Goal: Transaction & Acquisition: Purchase product/service

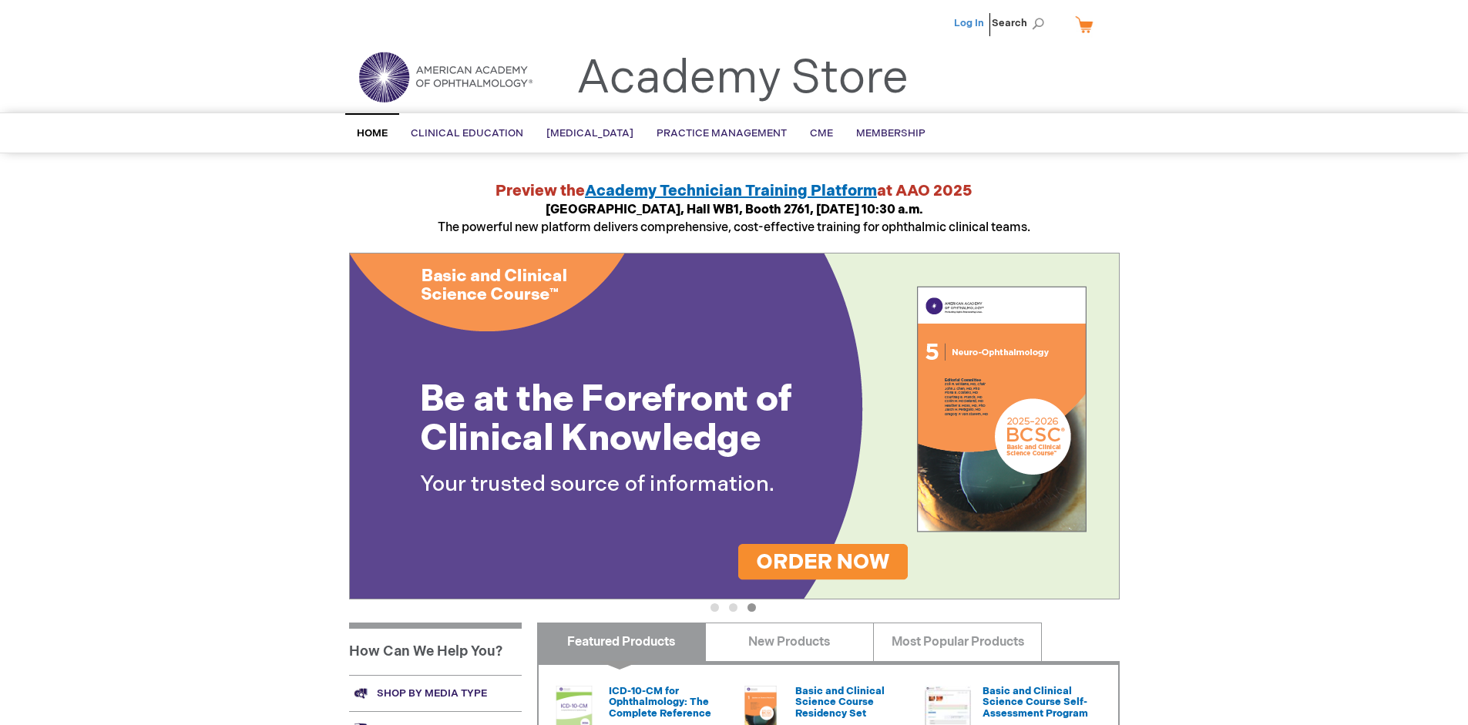
click at [970, 23] on link "Log In" at bounding box center [969, 23] width 30 height 12
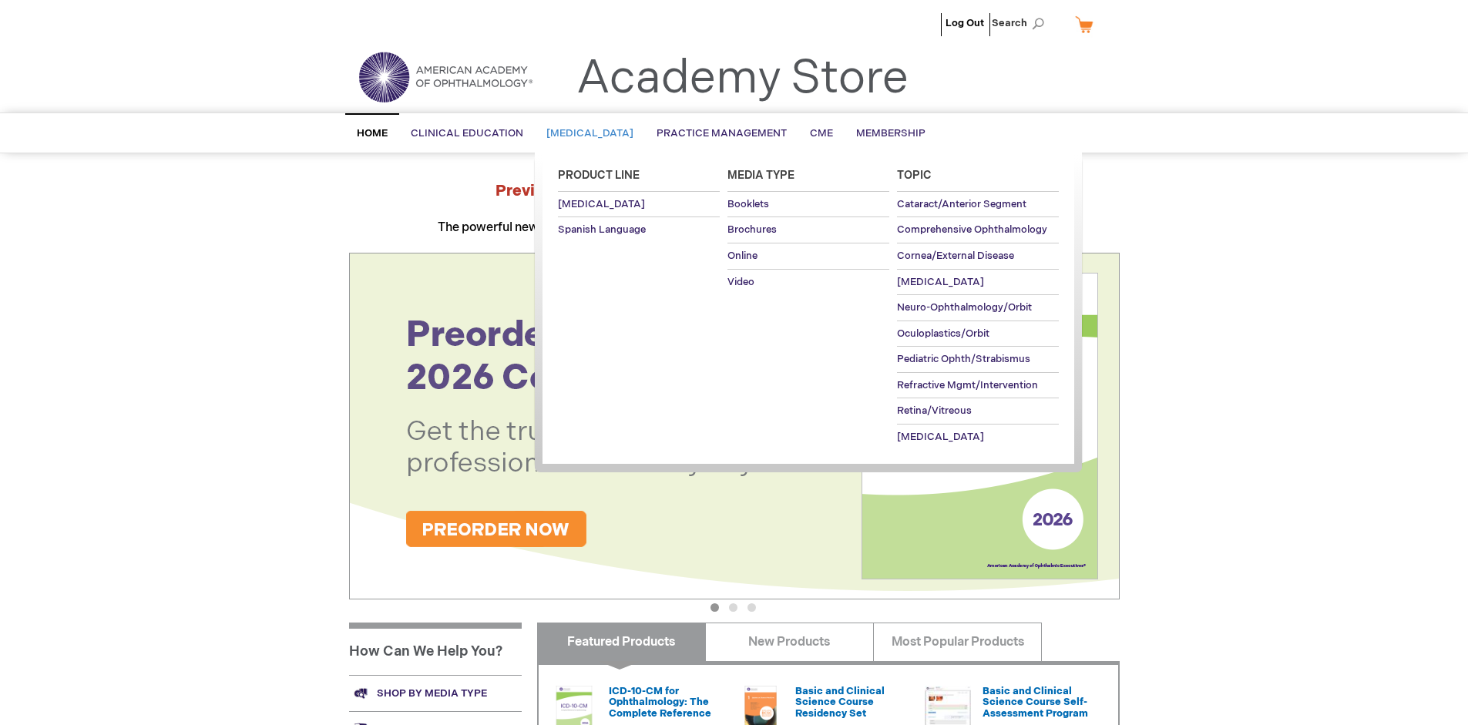
click at [595, 133] on span "[MEDICAL_DATA]" at bounding box center [589, 133] width 87 height 12
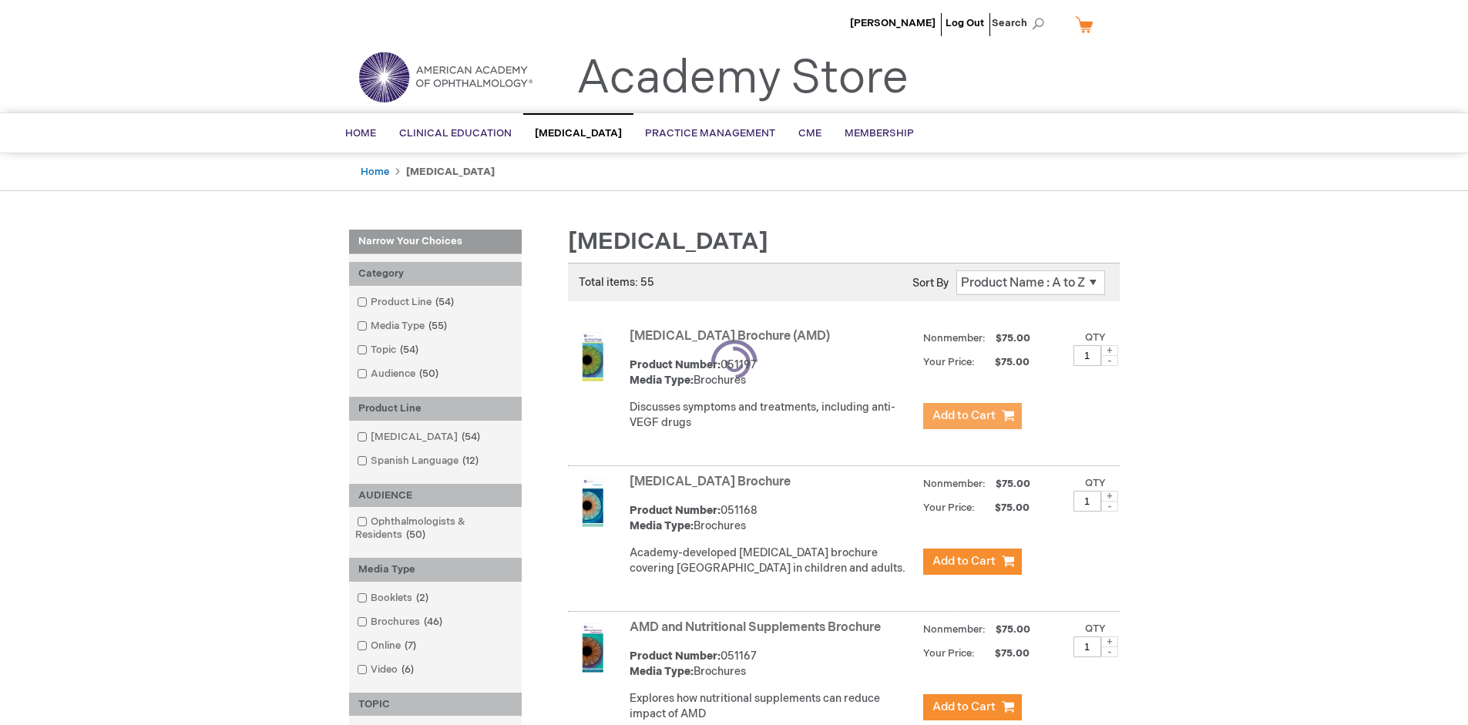
click at [972, 416] on span "Add to Cart" at bounding box center [963, 415] width 63 height 15
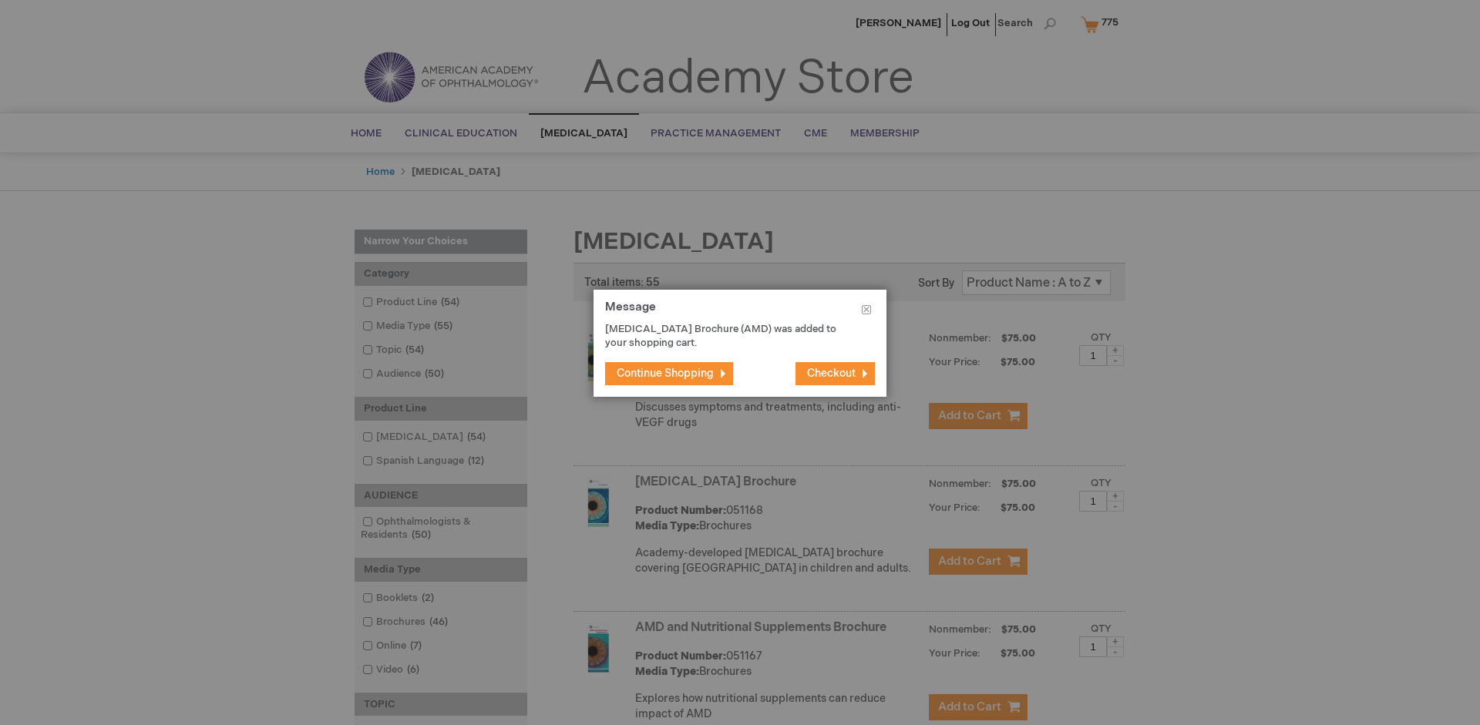
click at [665, 373] on span "Continue Shopping" at bounding box center [665, 373] width 97 height 13
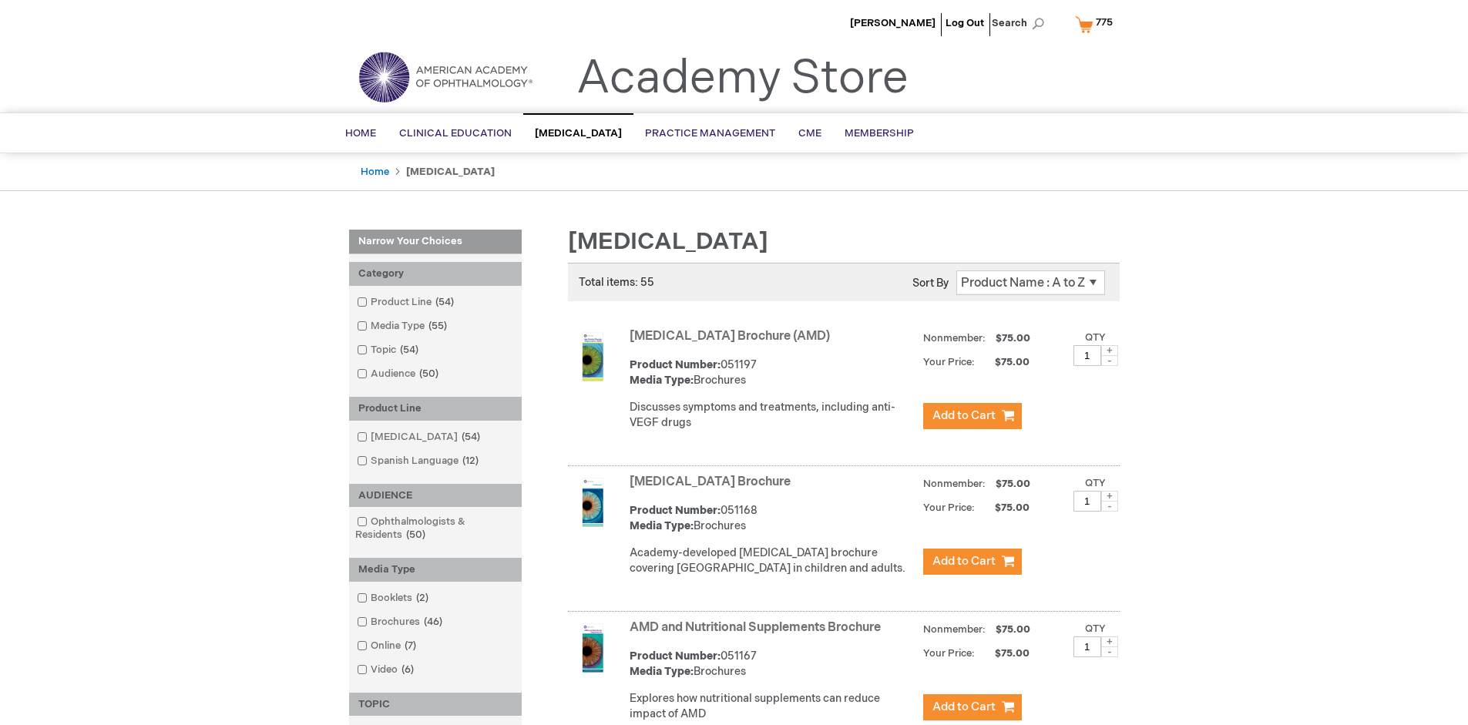
click at [758, 635] on link "AMD and Nutritional Supplements Brochure" at bounding box center [755, 627] width 251 height 15
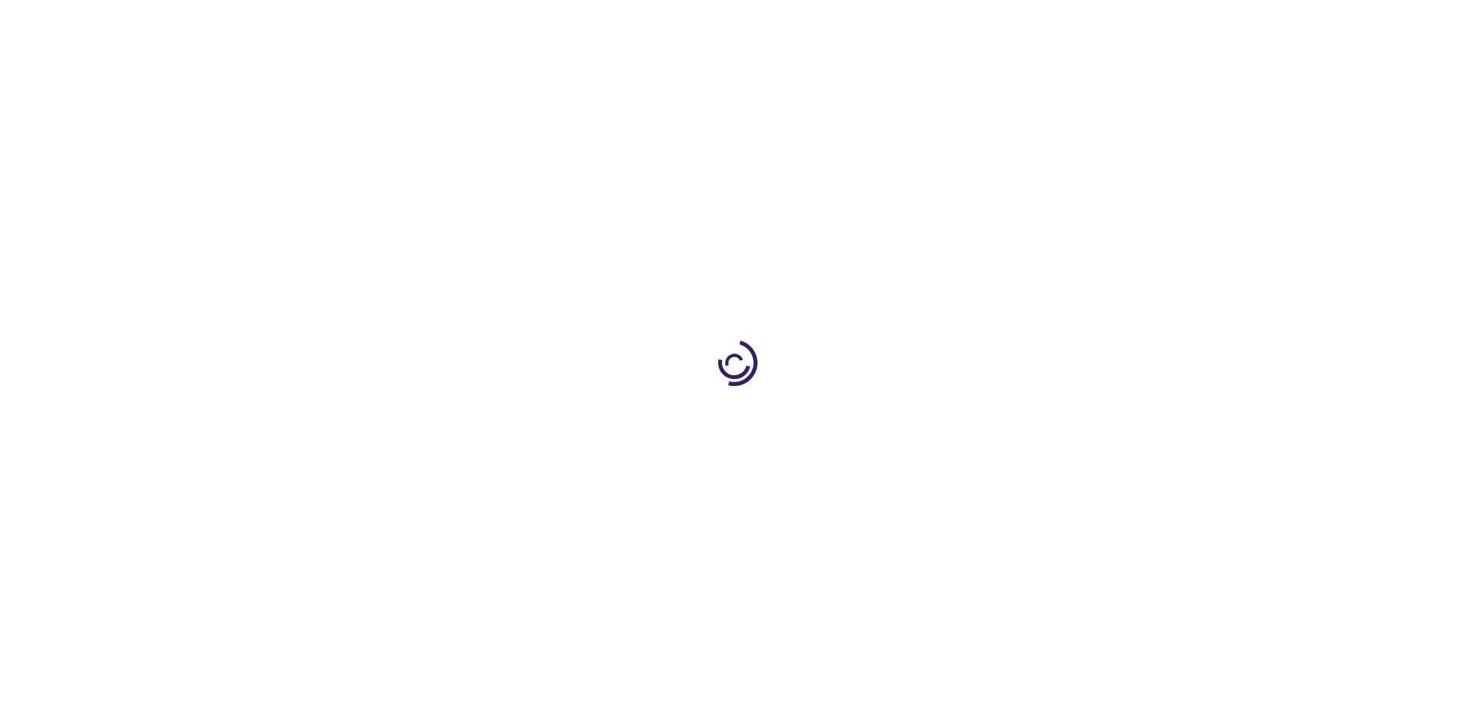
type input "1"
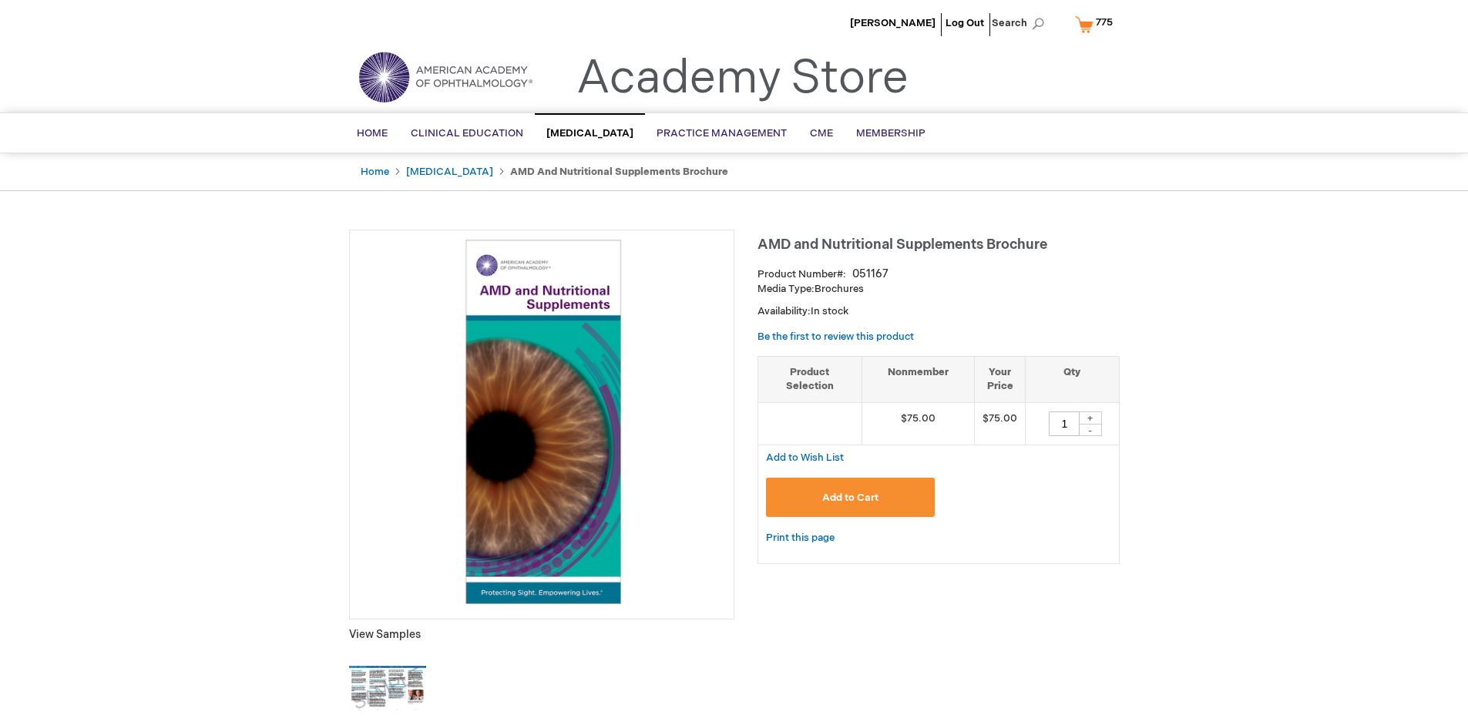
click at [850, 497] on span "Add to Cart" at bounding box center [850, 498] width 56 height 12
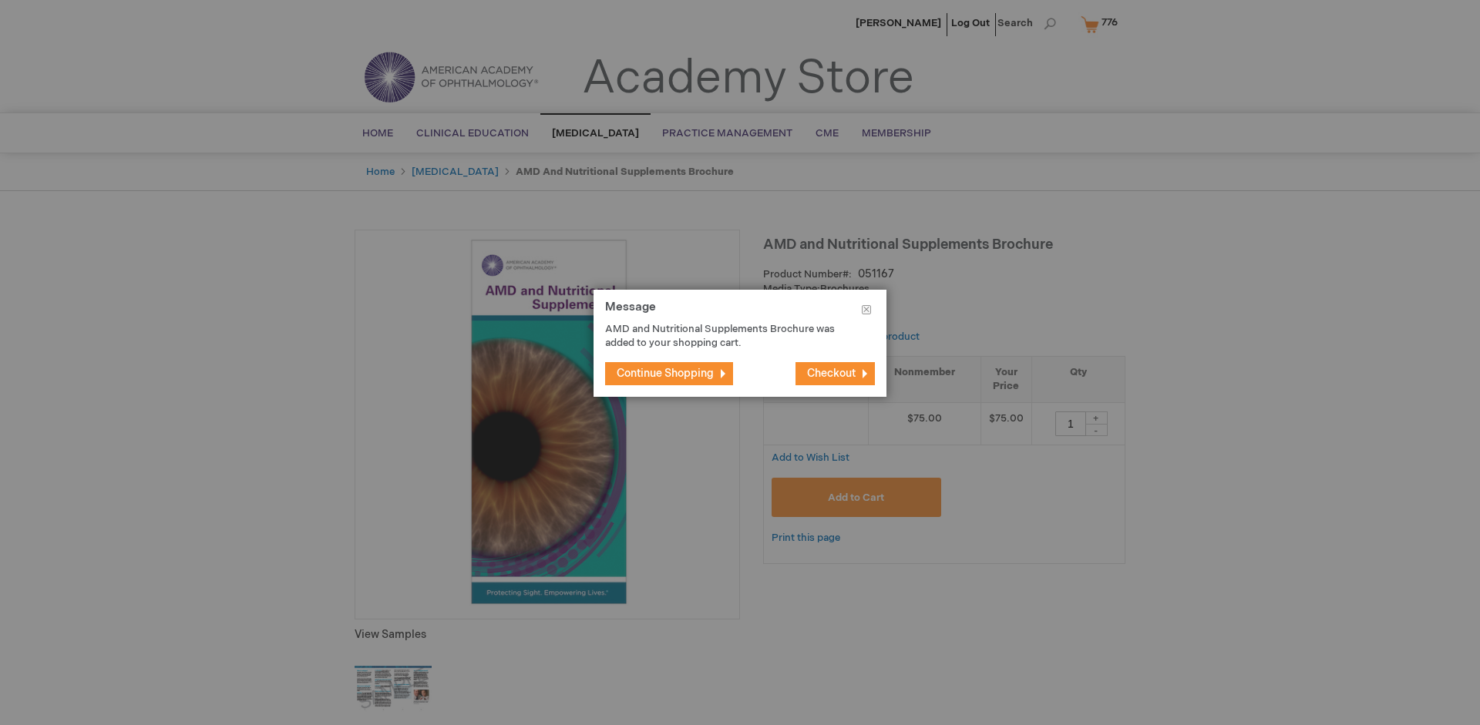
click at [665, 373] on span "Continue Shopping" at bounding box center [665, 373] width 97 height 13
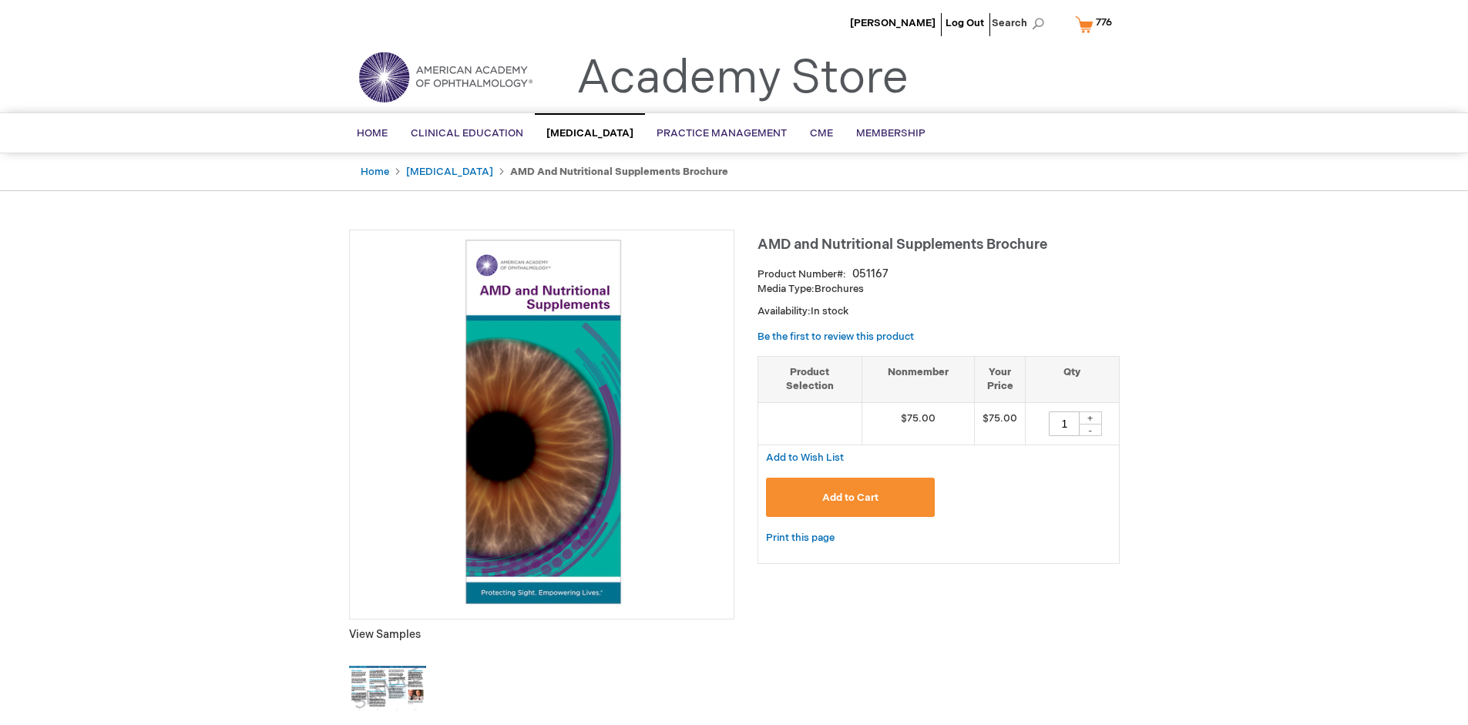
click at [1097, 24] on span "776" at bounding box center [1104, 22] width 16 height 12
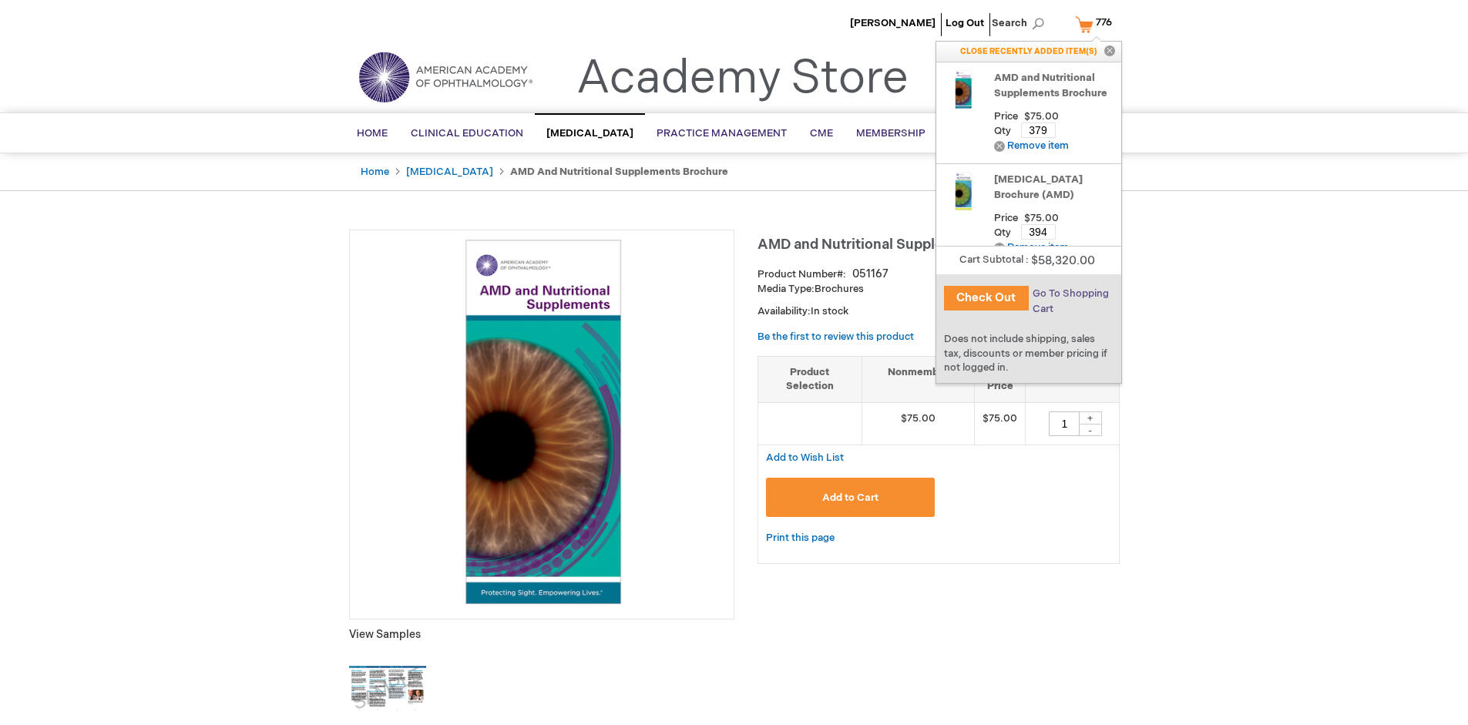
click at [1070, 294] on span "Go To Shopping Cart" at bounding box center [1071, 301] width 76 height 28
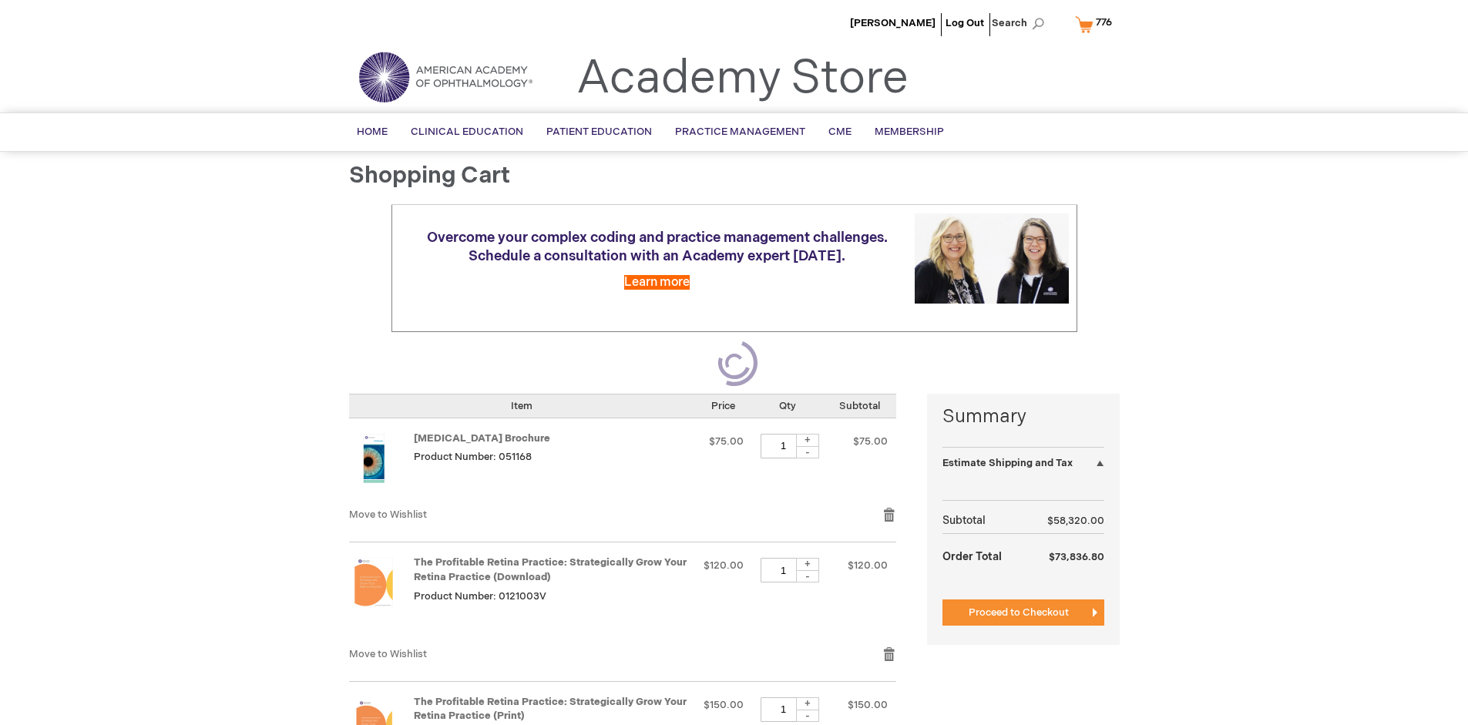
select select "US"
select select "41"
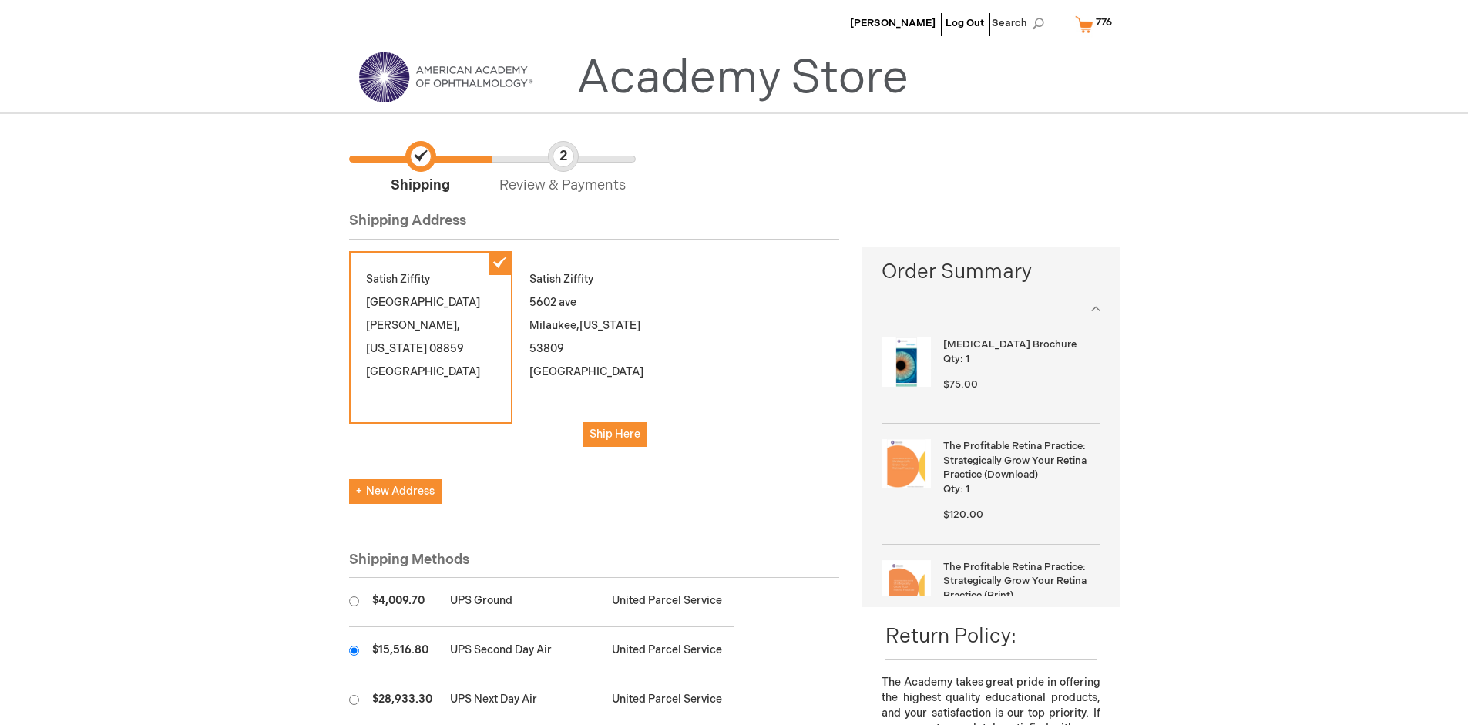
click at [354, 650] on input "radio" at bounding box center [354, 651] width 10 height 10
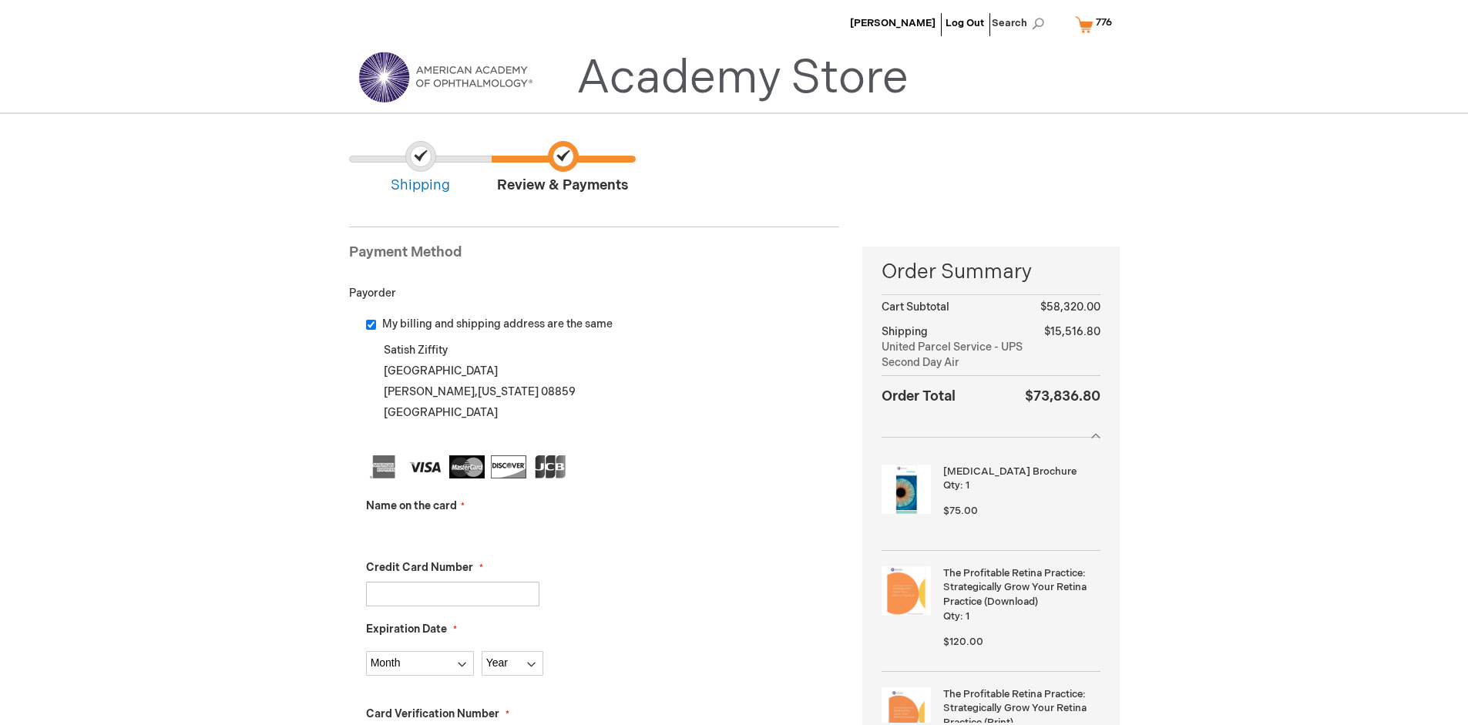
click at [452, 532] on input "Name on the card" at bounding box center [452, 532] width 173 height 25
